Goal: Communication & Community: Participate in discussion

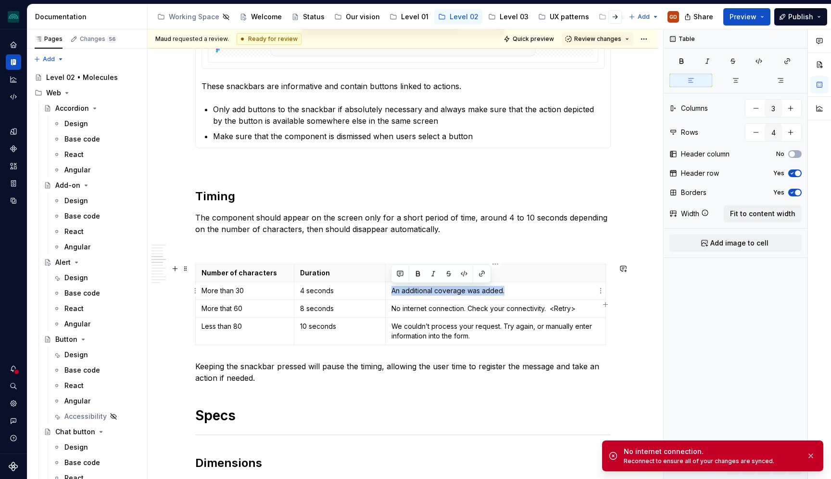
drag, startPoint x: 504, startPoint y: 294, endPoint x: 393, endPoint y: 289, distance: 111.2
click at [393, 289] on p "An additional coverage was added." at bounding box center [496, 291] width 208 height 10
copy p "An additional coverage was added."
click at [525, 310] on p "No internet connection. Check your connectivity. <Retry>" at bounding box center [496, 308] width 208 height 10
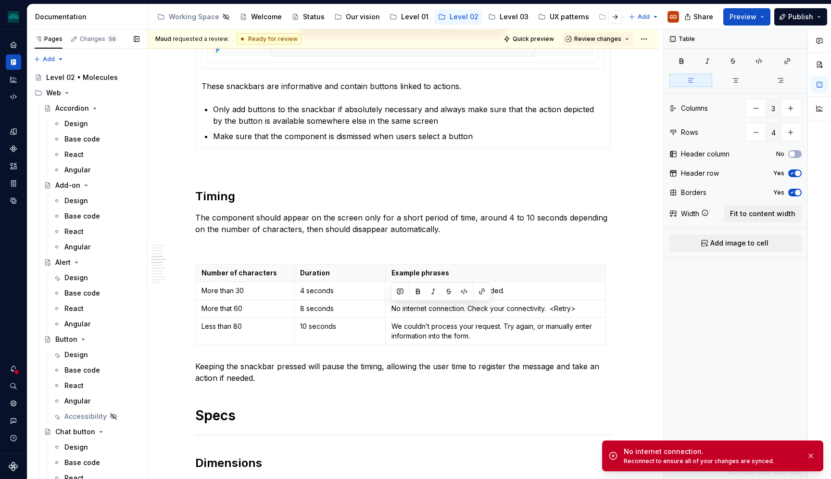
click at [424, 325] on p "We couldn’t process your request. Try again, or manually enter information into…" at bounding box center [496, 330] width 208 height 19
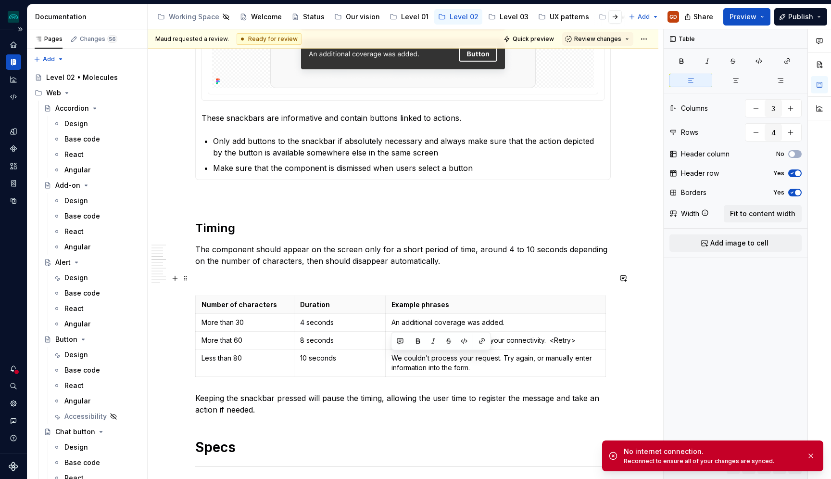
scroll to position [802, 0]
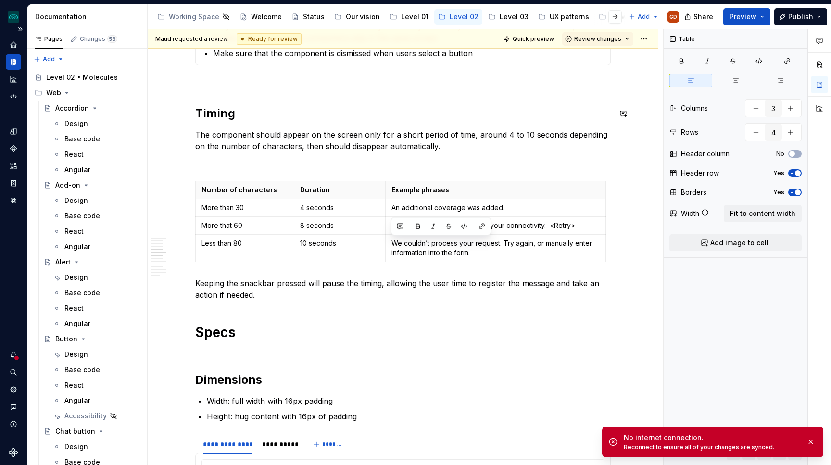
type textarea "*"
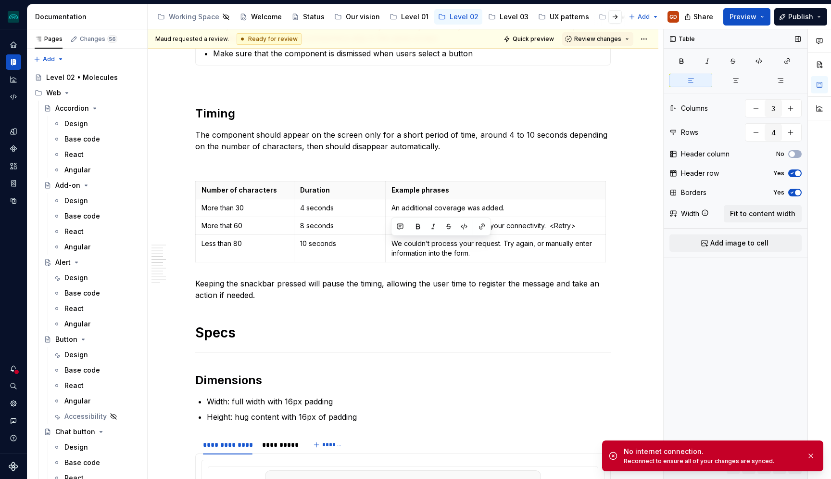
click at [720, 345] on div "Table Columns 3 Rows 4 Header column No Header row Yes Borders Yes Width Fit to…" at bounding box center [736, 254] width 144 height 450
click at [259, 242] on p "Less than 80" at bounding box center [245, 244] width 87 height 10
click at [239, 243] on p "Less than 80" at bounding box center [245, 244] width 87 height 10
click at [242, 243] on p "Less than 80" at bounding box center [245, 244] width 87 height 10
click at [254, 240] on p "Less than 80" at bounding box center [245, 244] width 87 height 10
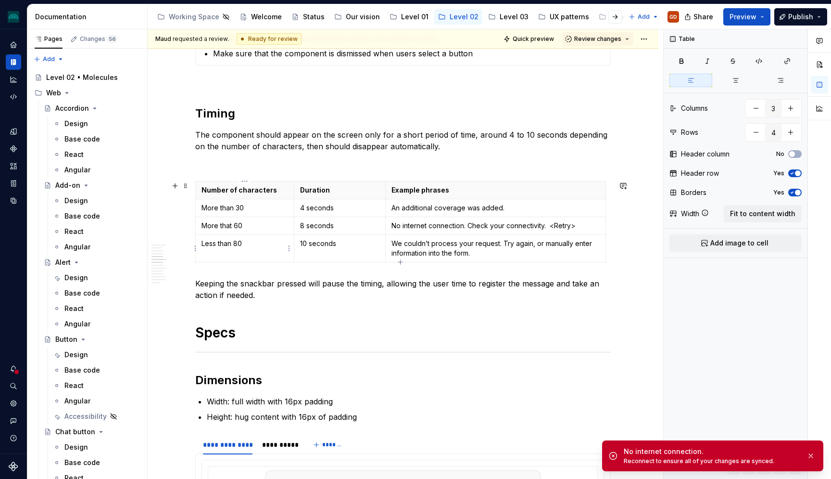
click at [236, 242] on p "Less than 80" at bounding box center [245, 244] width 87 height 10
click at [244, 242] on p "Less than 80" at bounding box center [245, 244] width 87 height 10
click at [232, 243] on p "Less than 80" at bounding box center [245, 244] width 87 height 10
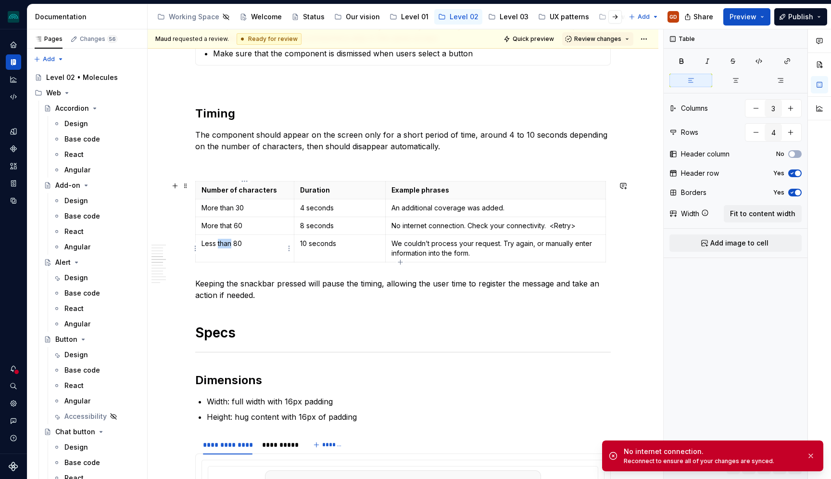
click at [232, 243] on p "Less than 80" at bounding box center [245, 244] width 87 height 10
click at [236, 244] on p "Less than 80" at bounding box center [245, 244] width 87 height 10
drag, startPoint x: 236, startPoint y: 244, endPoint x: 213, endPoint y: 245, distance: 23.1
click at [213, 245] on p "Less than 80" at bounding box center [245, 244] width 87 height 10
click at [211, 223] on button "button" at bounding box center [210, 226] width 13 height 13
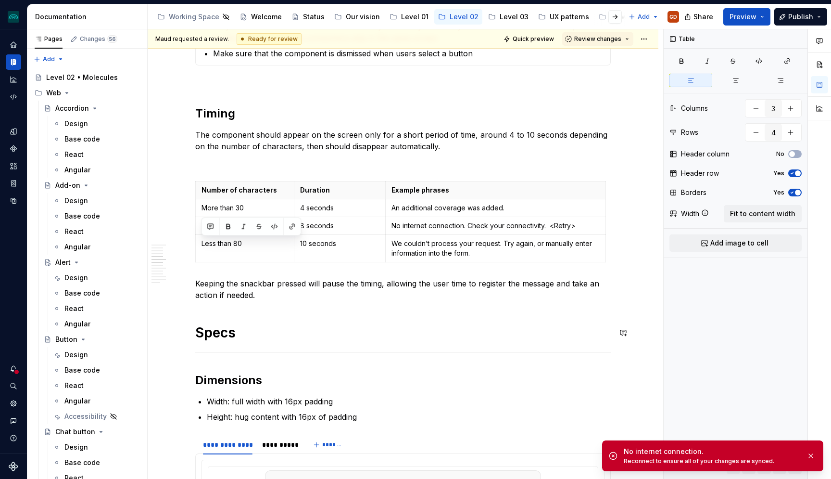
click at [213, 228] on button "button" at bounding box center [210, 226] width 13 height 13
click at [291, 280] on p "Keeping the snackbar pressed will pause the timing, allowing the user time to r…" at bounding box center [403, 289] width 416 height 23
click at [210, 230] on button "button" at bounding box center [210, 226] width 13 height 13
click at [347, 270] on icon "Send" at bounding box center [347, 268] width 10 height 10
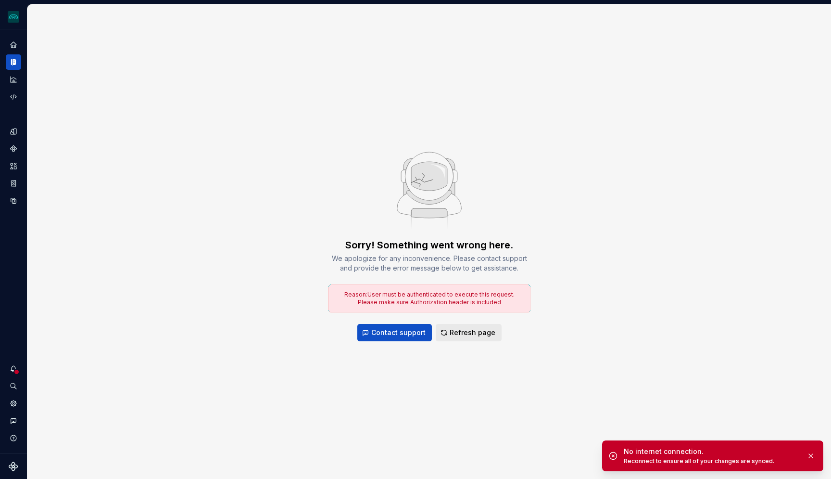
click at [468, 332] on span "Refresh page" at bounding box center [473, 333] width 46 height 10
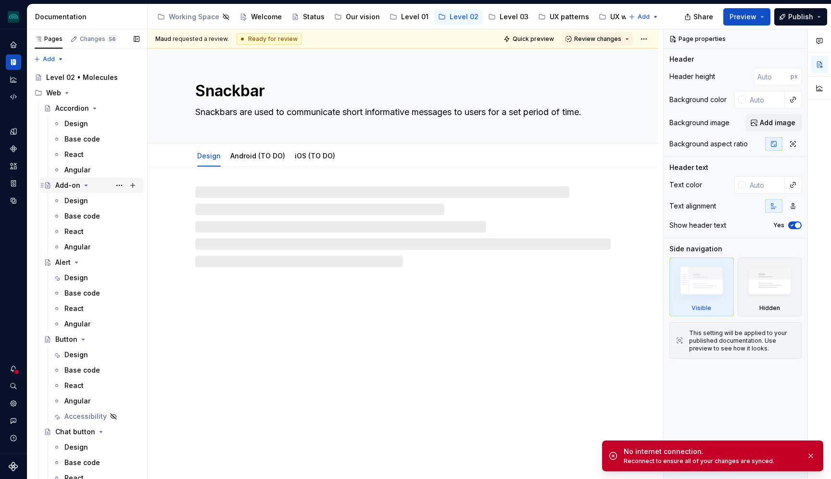
type textarea "*"
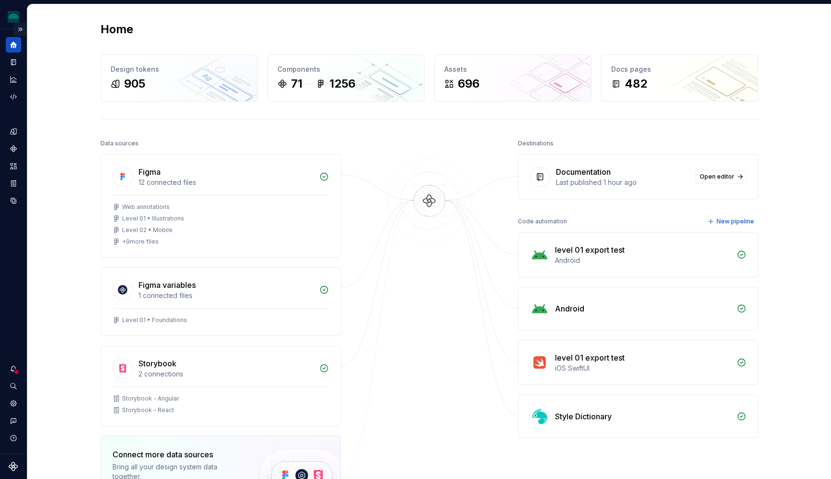
click at [22, 28] on button "Expand sidebar" at bounding box center [19, 29] width 13 height 13
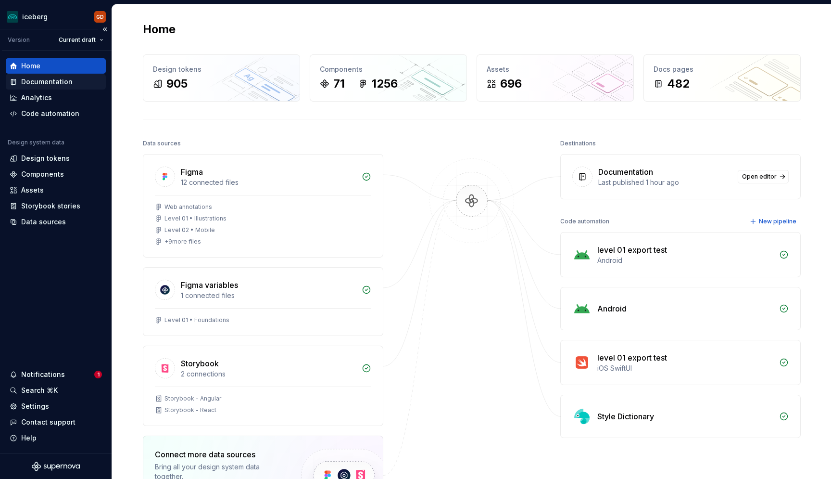
click at [40, 87] on div "Documentation" at bounding box center [56, 81] width 100 height 15
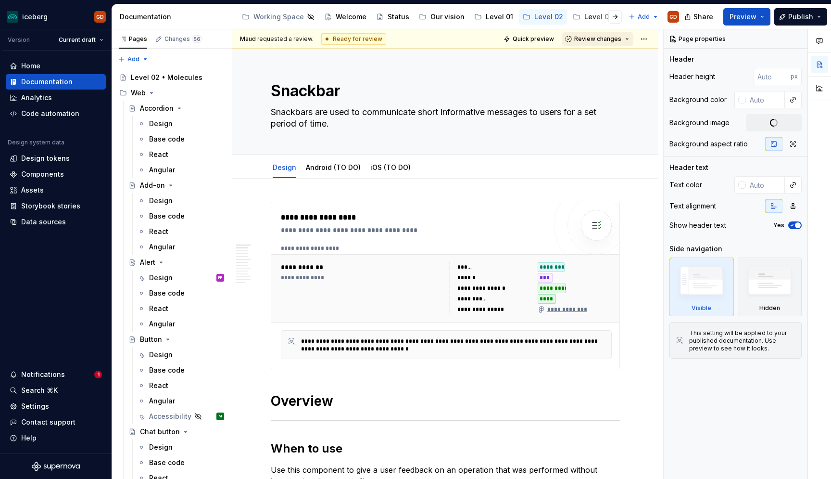
click at [626, 41] on button "Review changes" at bounding box center [597, 38] width 71 height 13
click at [469, 39] on div "Maud requested a review. Ready for review Quick preview Review changes" at bounding box center [445, 38] width 426 height 19
click at [641, 38] on html "iceberg GD Version Current draft Home Documentation Analytics Code automation D…" at bounding box center [415, 239] width 831 height 479
click at [452, 42] on html "iceberg GD Version Current draft Home Documentation Analytics Code automation D…" at bounding box center [415, 239] width 831 height 479
type textarea "*"
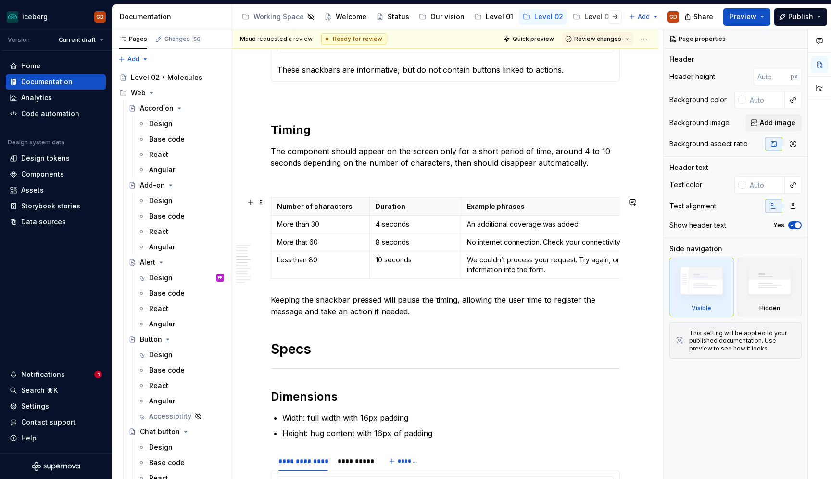
scroll to position [619, 0]
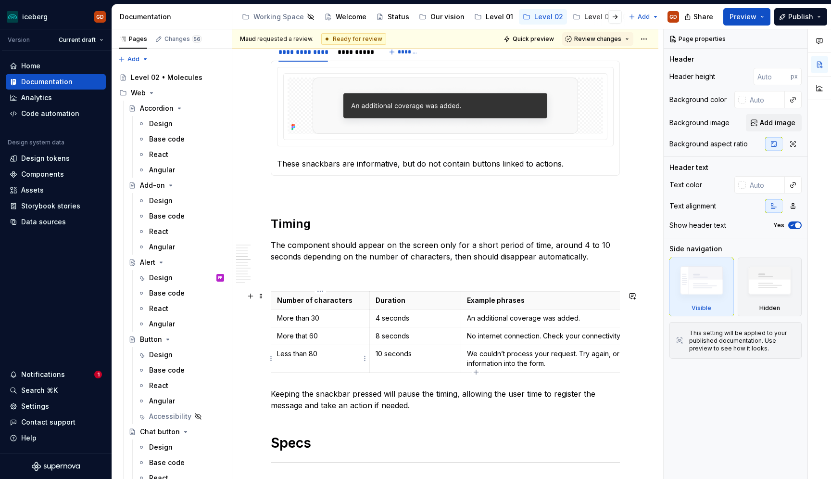
click at [301, 354] on p "Less than 80" at bounding box center [320, 354] width 87 height 10
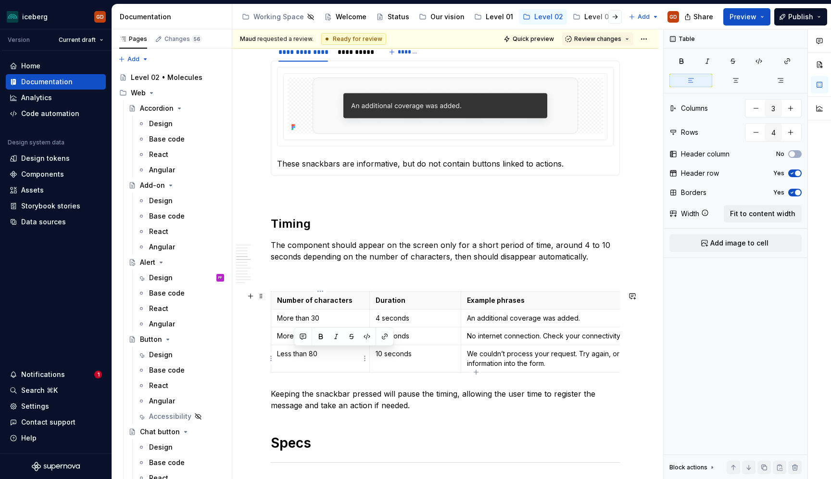
click at [301, 354] on p "Less than 80" at bounding box center [320, 354] width 87 height 10
click at [304, 352] on p "Less than 80" at bounding box center [320, 354] width 87 height 10
drag, startPoint x: 322, startPoint y: 354, endPoint x: 276, endPoint y: 352, distance: 45.7
click at [276, 352] on td "Less than 80" at bounding box center [320, 358] width 99 height 27
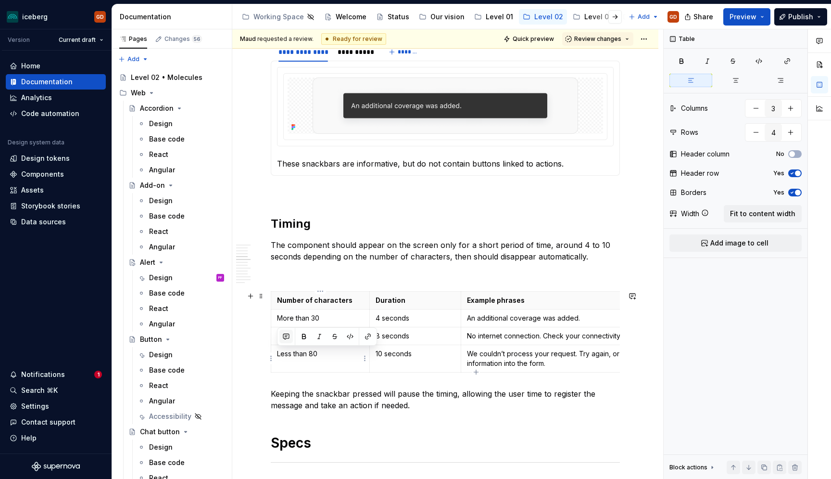
click at [285, 341] on button "button" at bounding box center [285, 335] width 13 height 13
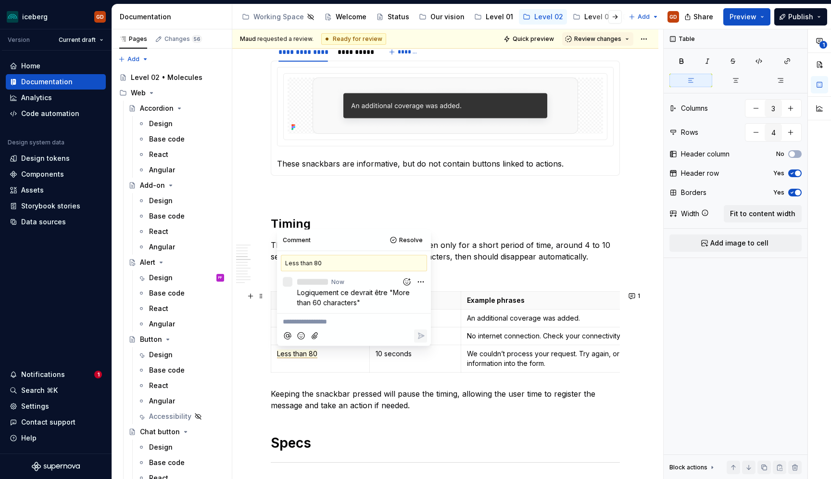
type textarea "*"
click at [696, 308] on div "Table Columns 3 Rows 4 Header column No Header row Yes Borders Yes Width Fit to…" at bounding box center [736, 254] width 144 height 450
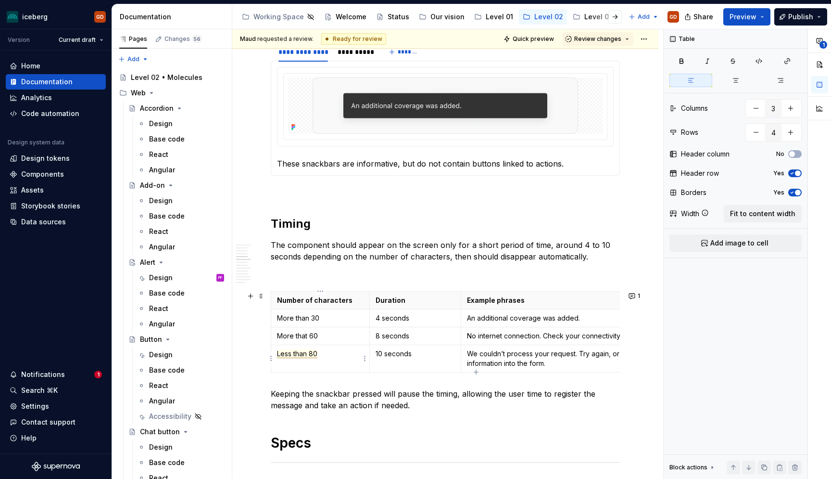
click at [305, 355] on span "Less than 80" at bounding box center [297, 353] width 40 height 9
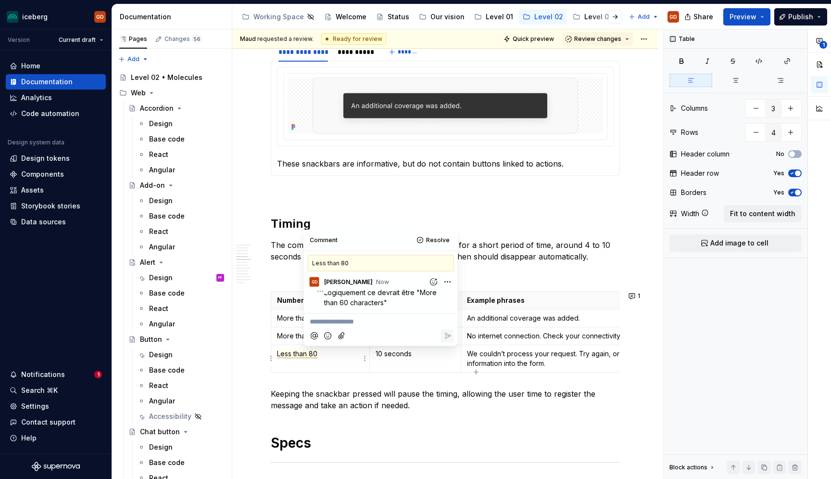
click at [447, 281] on html "iceberg GD Version Current draft Home Documentation Analytics Code automation D…" at bounding box center [415, 239] width 831 height 479
click at [423, 303] on span "Edit comment" at bounding box center [416, 300] width 45 height 10
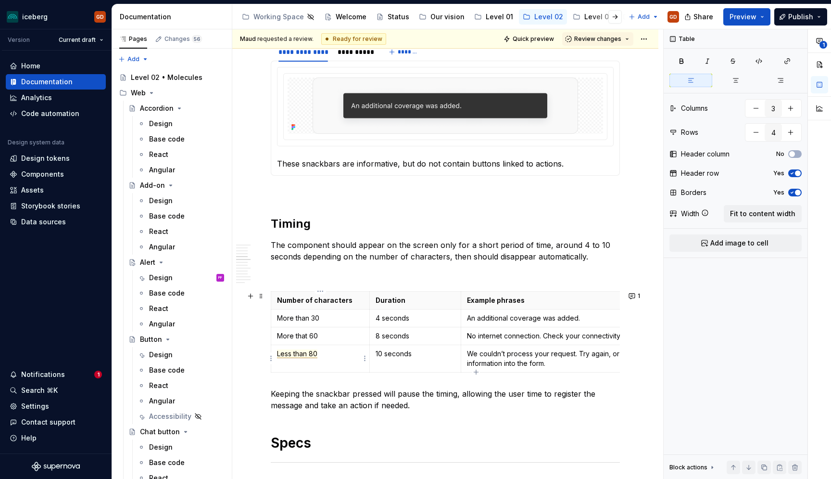
click at [300, 355] on span "Less than 80" at bounding box center [297, 353] width 40 height 9
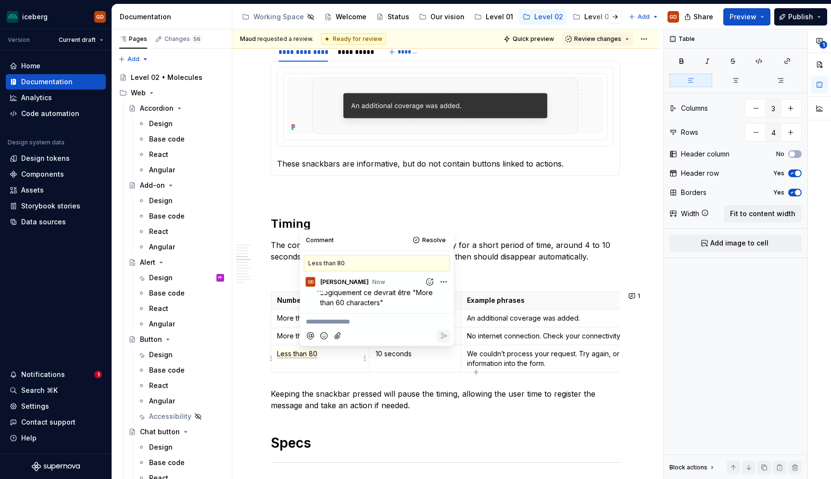
click at [444, 279] on html "iceberg GD Version Current draft Home Documentation Analytics Code automation D…" at bounding box center [415, 239] width 831 height 479
click at [423, 316] on span "Delete comment" at bounding box center [417, 313] width 55 height 10
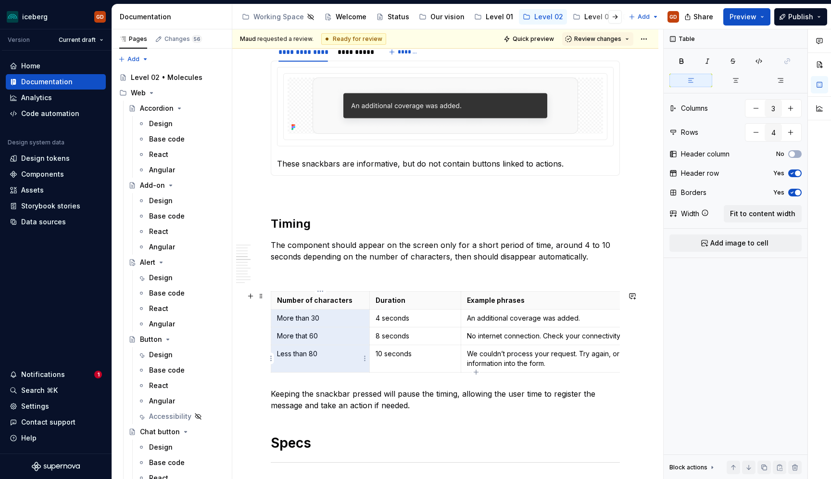
drag, startPoint x: 279, startPoint y: 318, endPoint x: 318, endPoint y: 363, distance: 59.3
click at [318, 363] on tbody "Number of characters Duration Example phrases More than 30 4 seconds An additio…" at bounding box center [476, 331] width 410 height 81
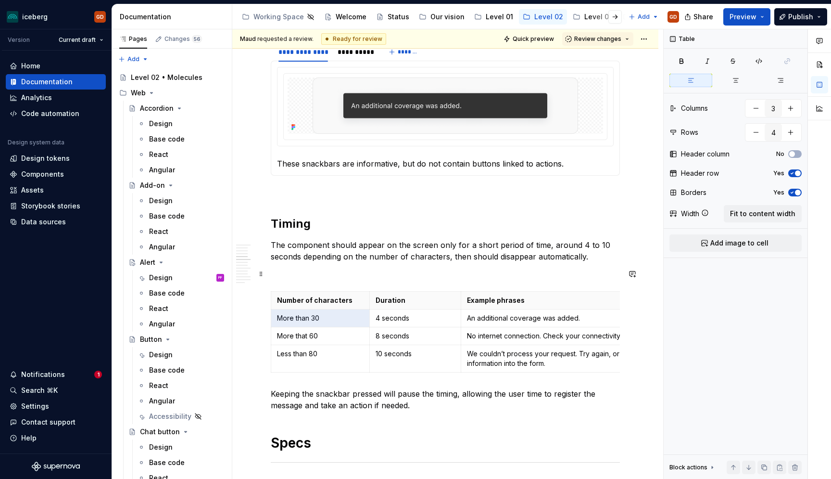
click at [357, 273] on p at bounding box center [445, 274] width 349 height 12
click at [629, 298] on button "button" at bounding box center [632, 295] width 13 height 13
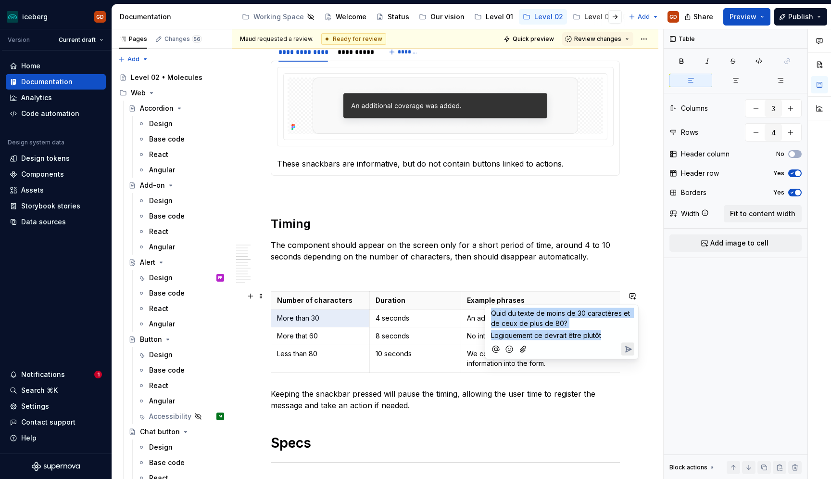
drag, startPoint x: 604, startPoint y: 331, endPoint x: 427, endPoint y: 277, distance: 185.6
click at [485, 304] on div "Quid du texte de moins de 30 caractères et de ceux de plus de 80? Logiquement c…" at bounding box center [562, 331] width 154 height 55
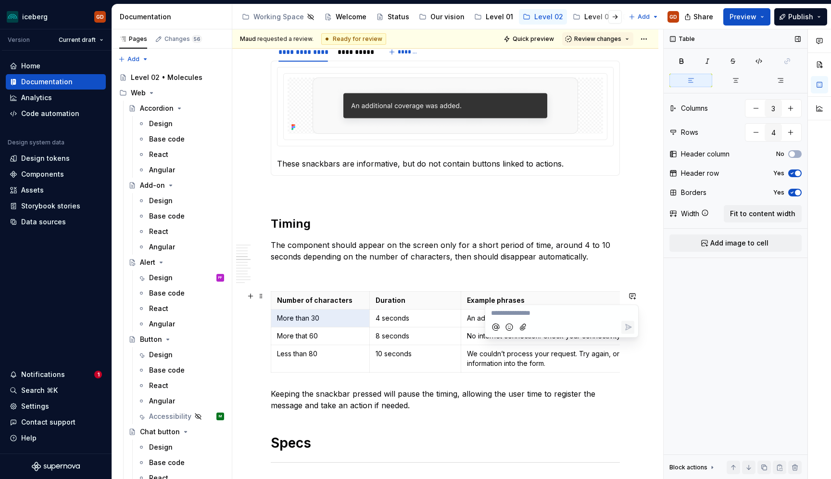
click at [711, 341] on div "Table Columns 3 Rows 4 Header column No Header row Yes Borders Yes Width Fit to…" at bounding box center [736, 254] width 144 height 450
click at [629, 297] on button "button" at bounding box center [632, 295] width 13 height 13
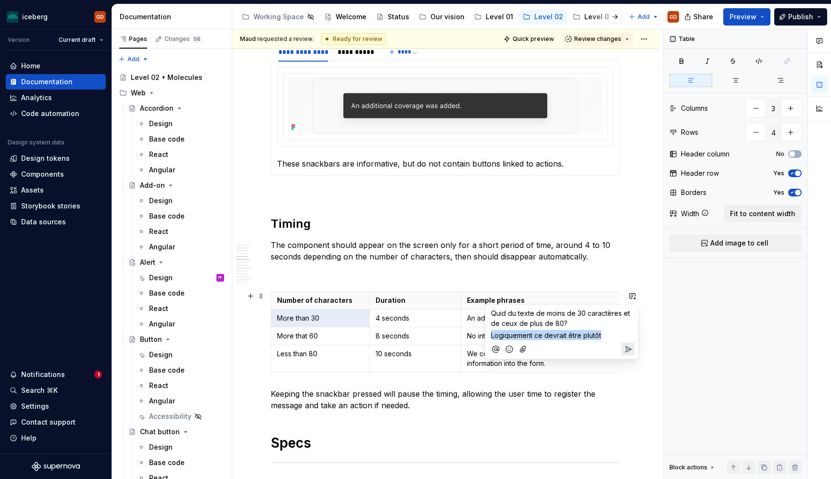
drag, startPoint x: 609, startPoint y: 333, endPoint x: 602, endPoint y: 329, distance: 8.2
click at [602, 329] on div "Quid du texte de moins de 30 caractères et de ceux de plus de 80? Logiquement c…" at bounding box center [561, 322] width 145 height 35
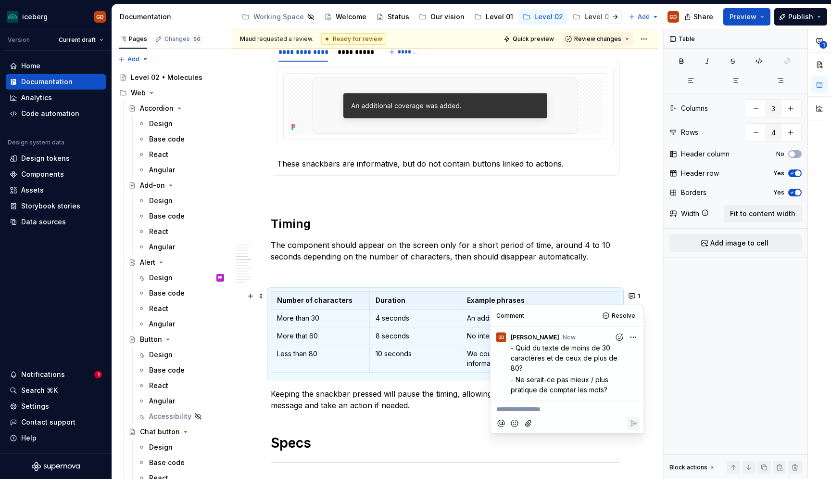
click at [633, 341] on html "iceberg GD Version Current draft Home Documentation Analytics Code automation D…" at bounding box center [415, 239] width 831 height 479
click at [726, 347] on div "**********" at bounding box center [747, 254] width 167 height 450
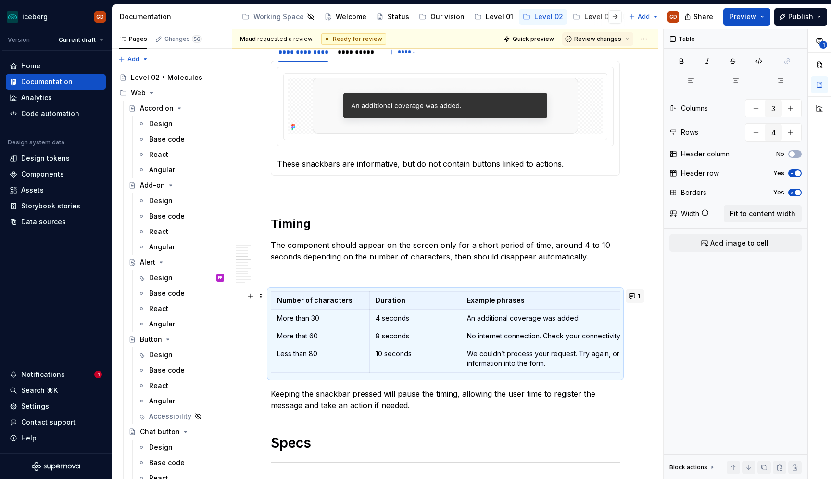
click at [638, 301] on button "1" at bounding box center [635, 295] width 19 height 13
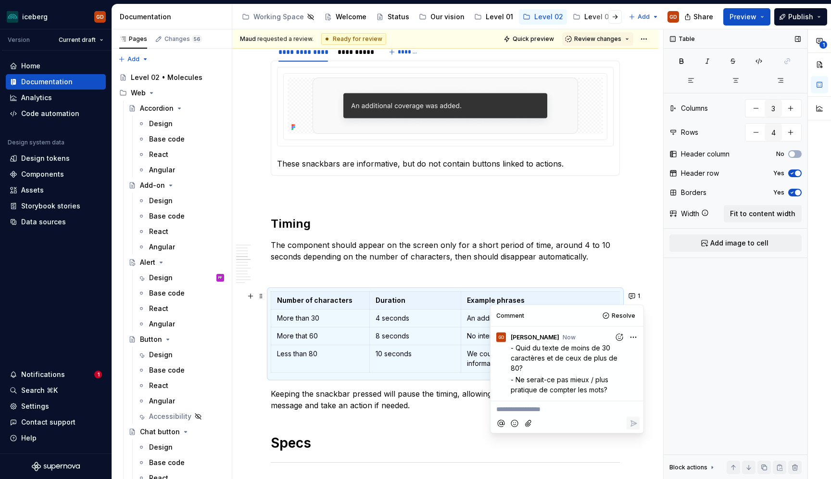
click at [720, 312] on div "Table Columns 3 Rows 4 Header column No Header row Yes Borders Yes Width Fit to…" at bounding box center [736, 254] width 144 height 450
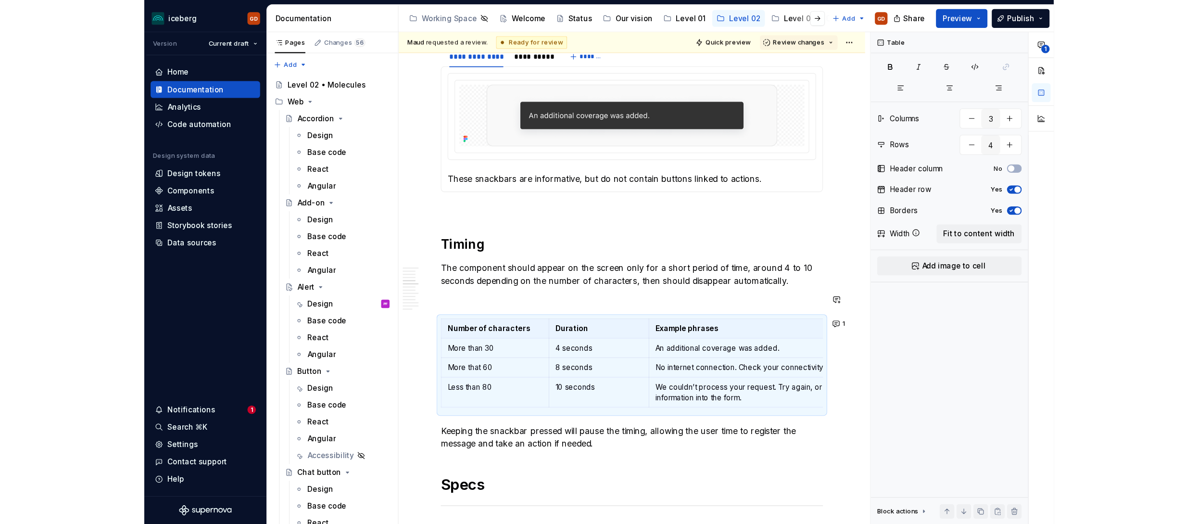
scroll to position [729, 0]
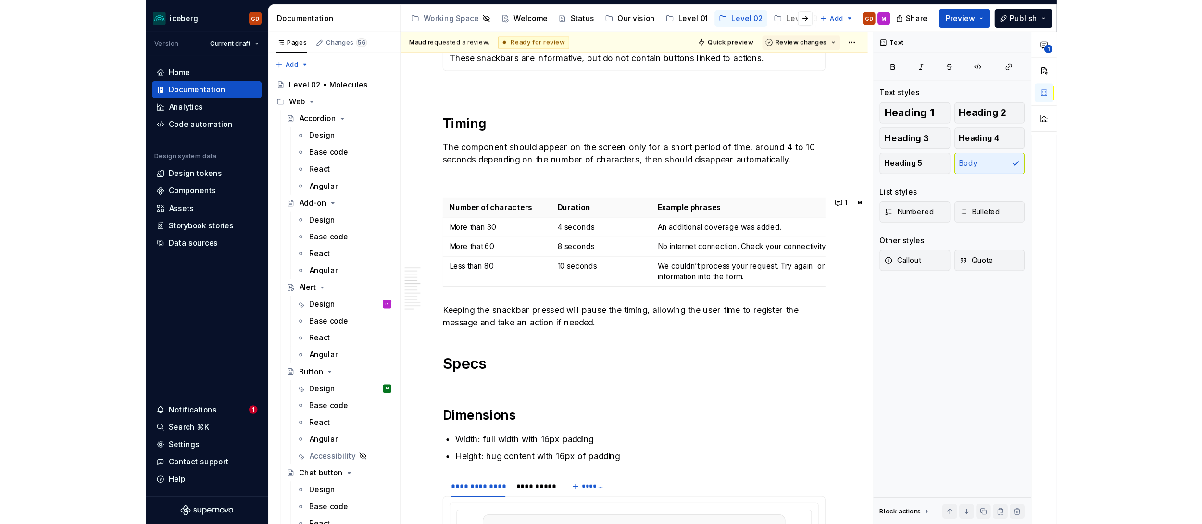
scroll to position [729, 0]
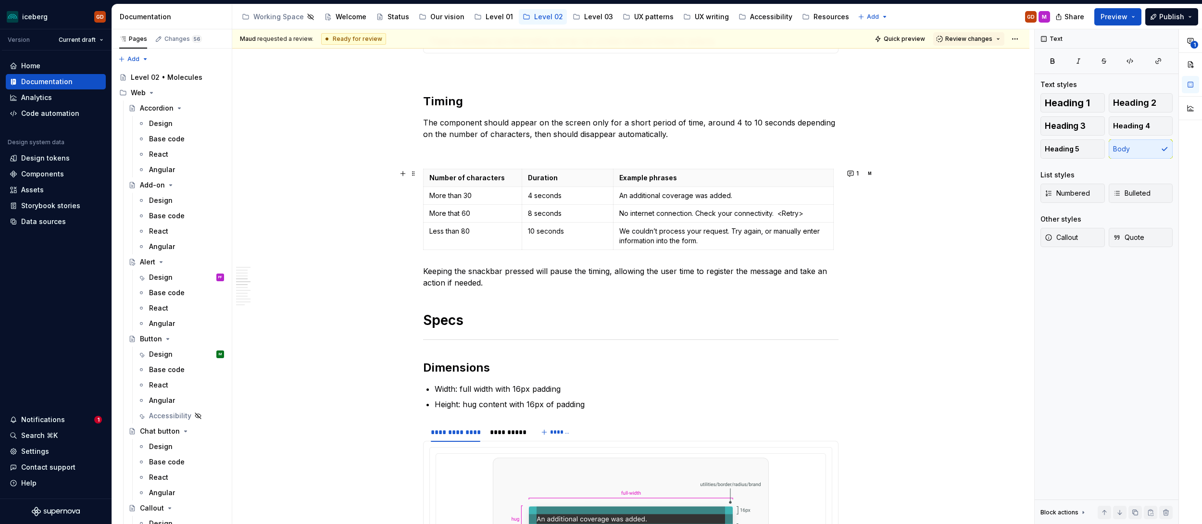
click at [831, 176] on div "M" at bounding box center [870, 174] width 4 height 8
click at [831, 176] on button "1" at bounding box center [854, 173] width 19 height 13
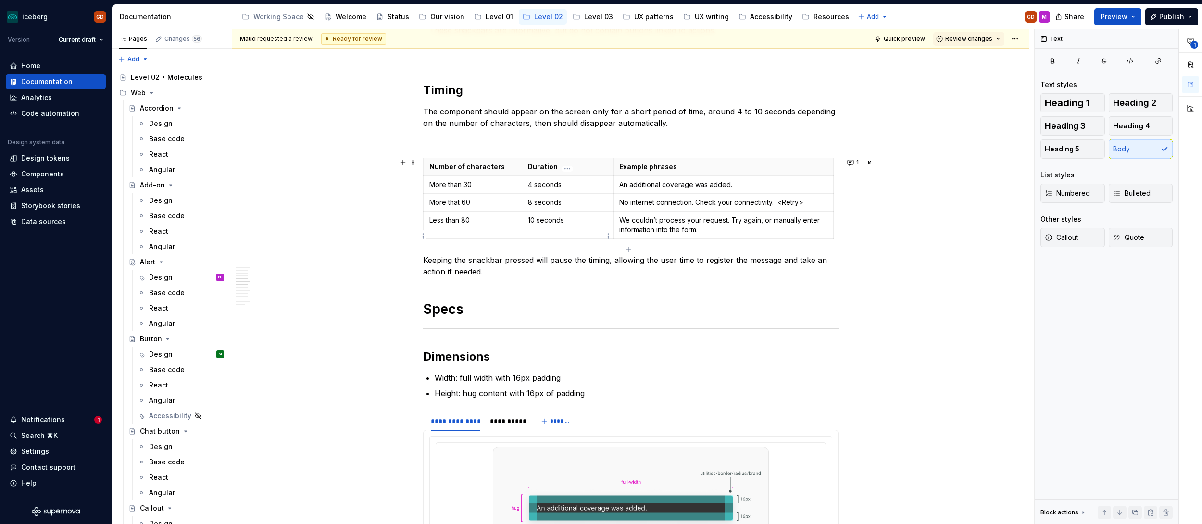
scroll to position [718, 0]
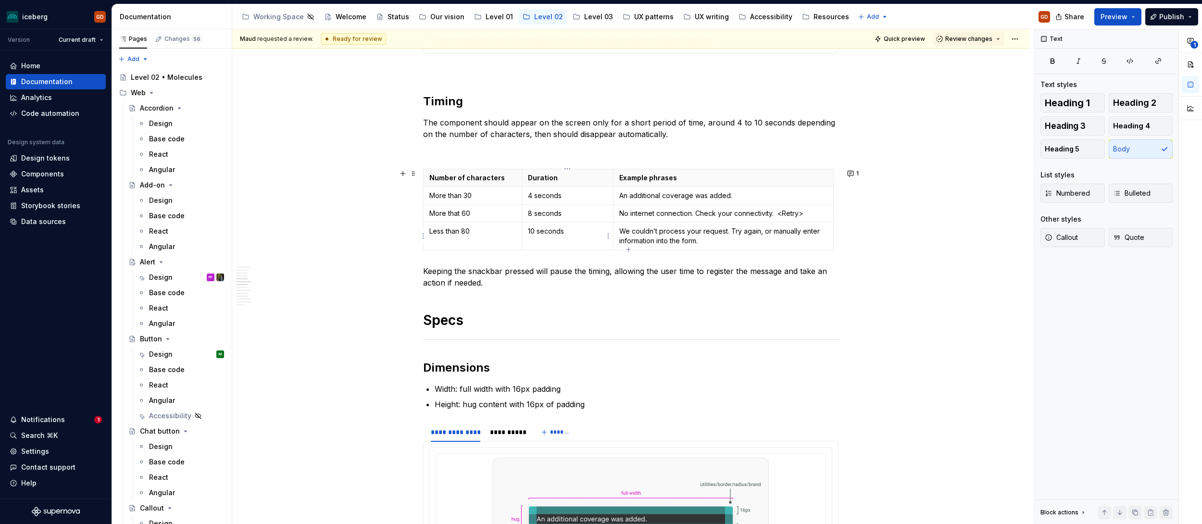
type textarea "*"
